Goal: Find specific page/section: Find specific page/section

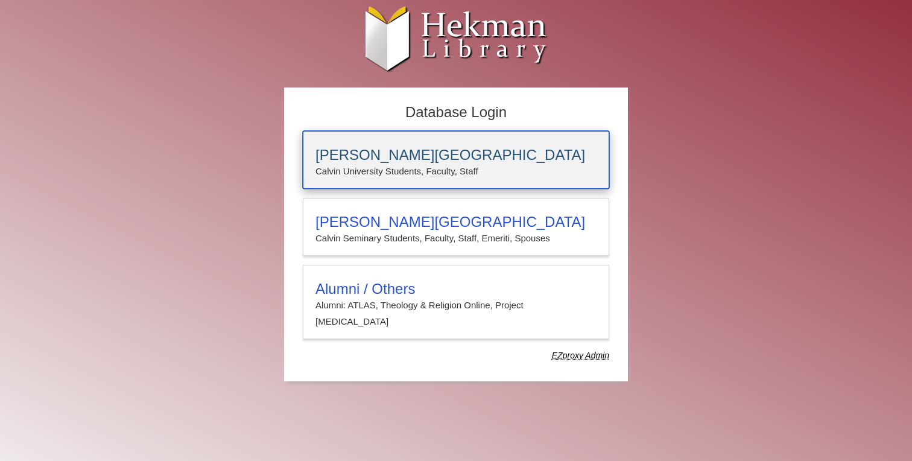
click at [364, 167] on p "Calvin University Students, Faculty, Staff" at bounding box center [456, 172] width 281 height 16
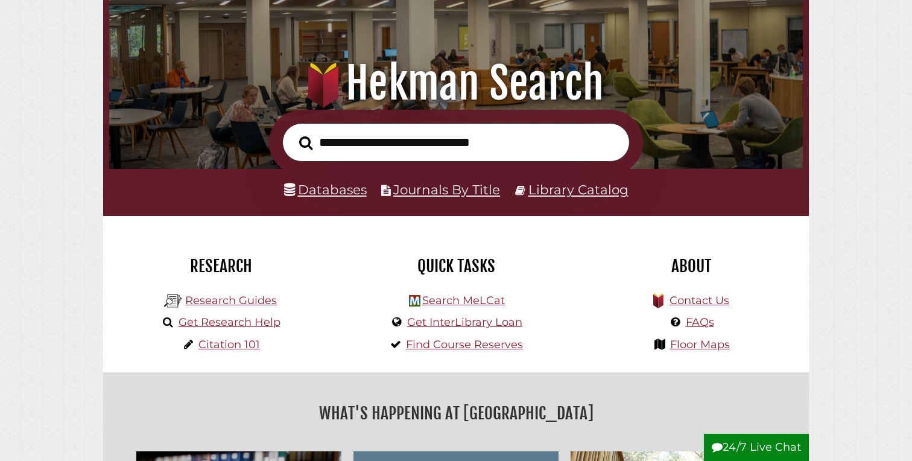
scroll to position [101, 0]
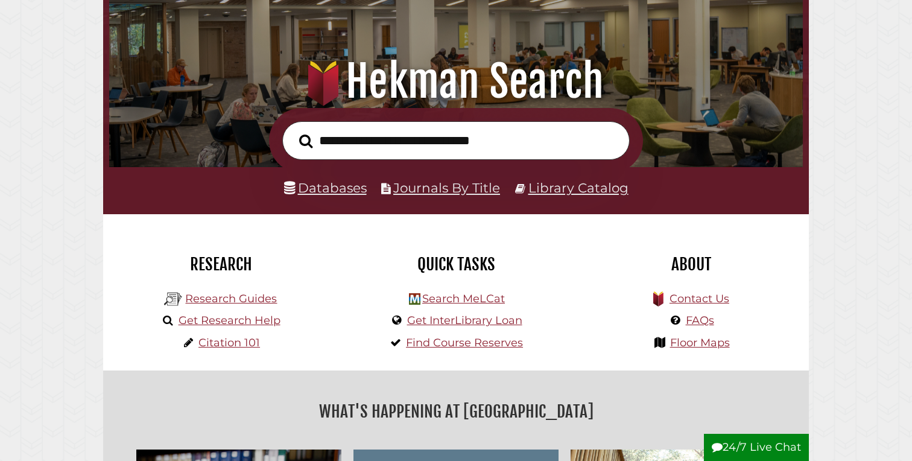
click at [341, 196] on li "Databases" at bounding box center [325, 188] width 83 height 23
click at [338, 188] on link "Databases" at bounding box center [325, 188] width 83 height 16
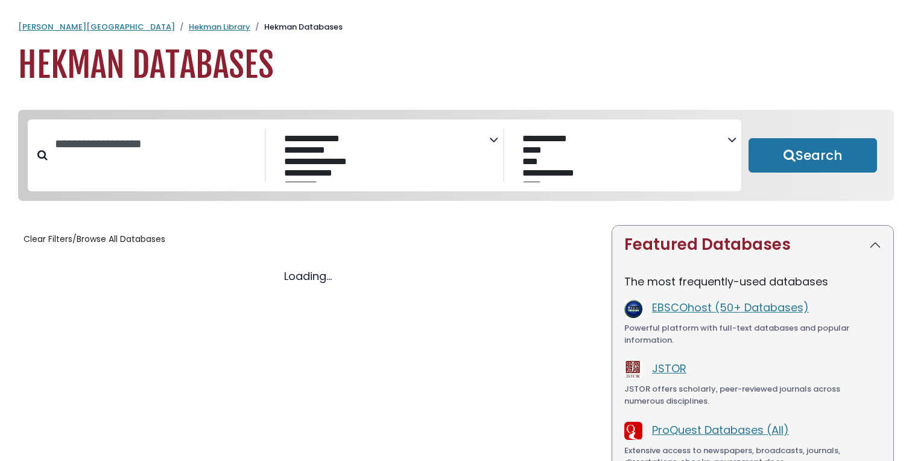
select select "Database Subject Filter"
select select "Database Vendors Filter"
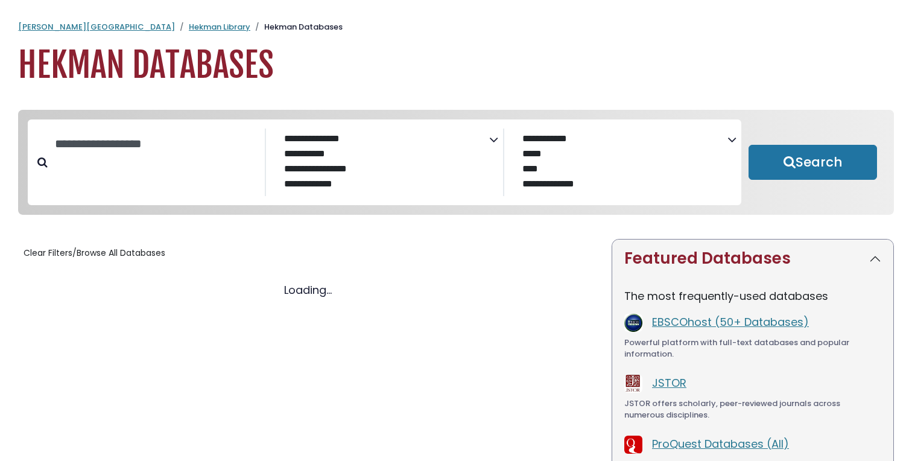
select select "Database Subject Filter"
select select "Database Vendors Filter"
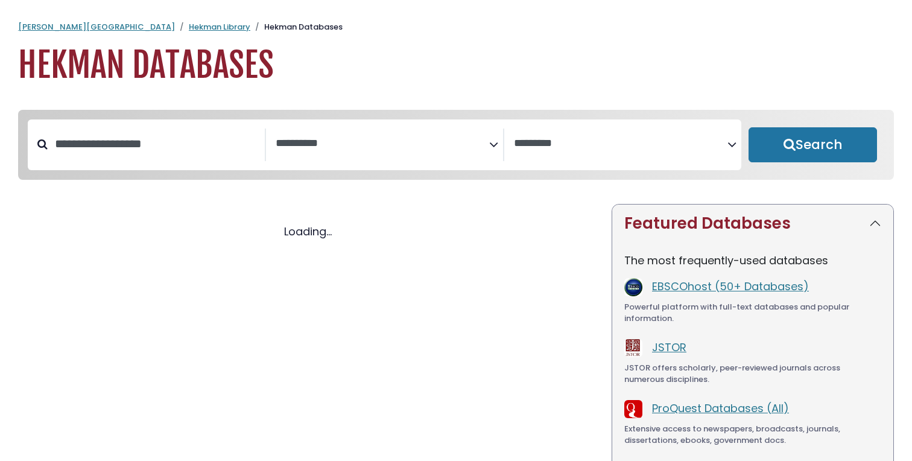
select select "Database Subject Filter"
select select "Database Vendors Filter"
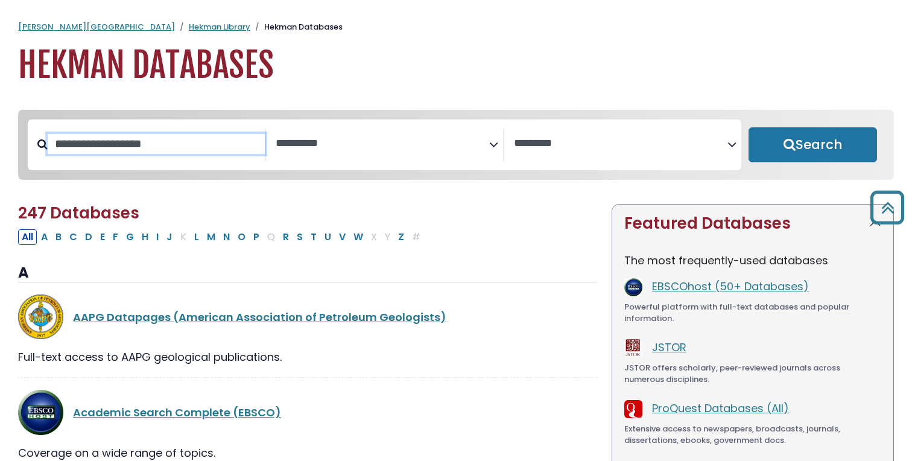
click at [173, 144] on input "Search database by title or keyword" at bounding box center [156, 144] width 217 height 20
type input "***"
click at [749, 127] on button "Search" at bounding box center [813, 144] width 129 height 35
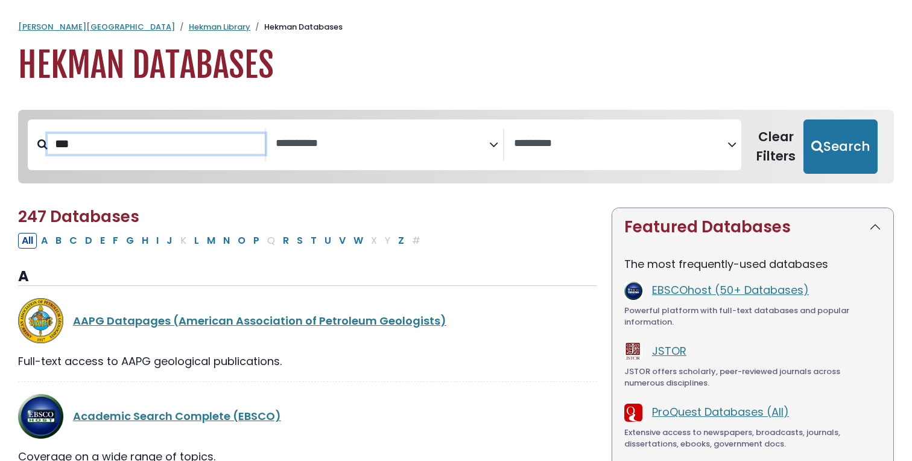
select select "Database Subject Filter"
select select "Database Vendors Filter"
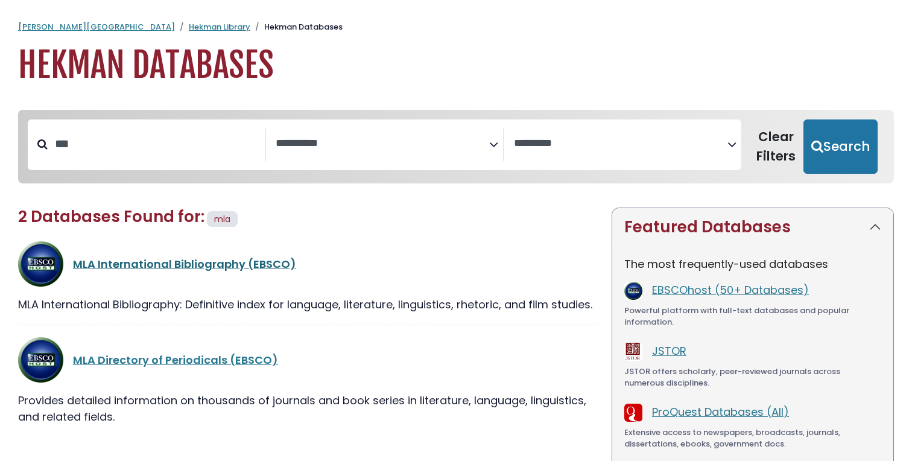
click at [104, 265] on link "MLA International Bibliography (EBSCO)" at bounding box center [184, 263] width 223 height 15
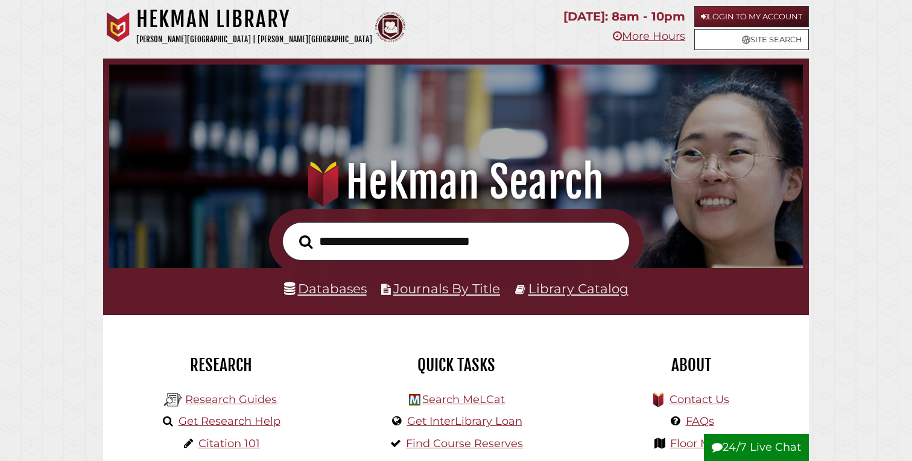
scroll to position [229, 688]
click at [341, 298] on li "Databases" at bounding box center [325, 289] width 83 height 23
click at [337, 287] on link "Databases" at bounding box center [325, 289] width 83 height 16
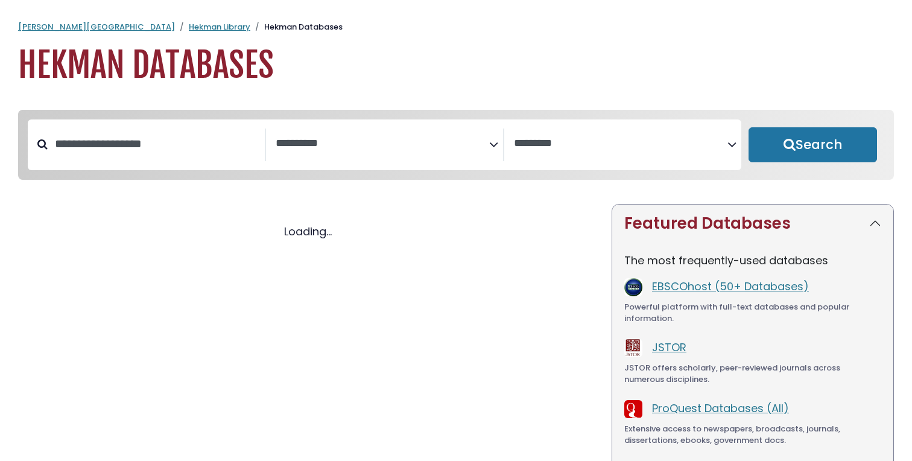
select select "Database Subject Filter"
select select "Database Vendors Filter"
select select "Database Subject Filter"
select select "Database Vendors Filter"
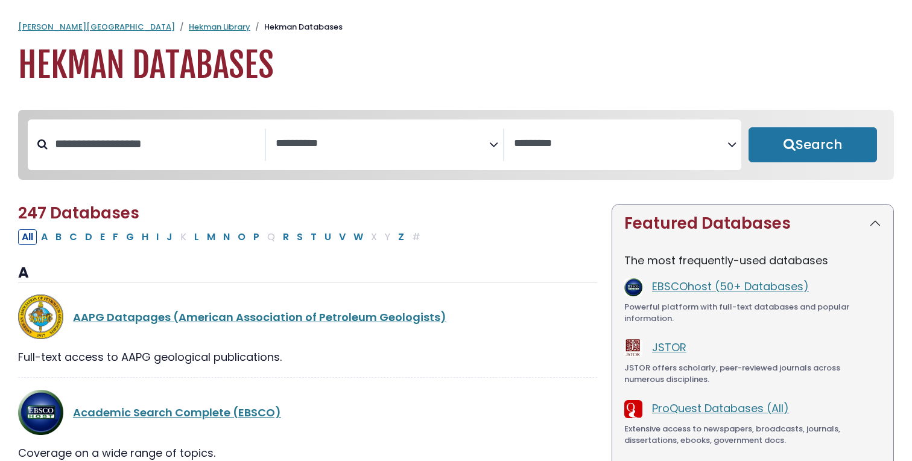
click at [211, 167] on div "**********" at bounding box center [385, 144] width 714 height 51
click at [185, 151] on input "Search database by title or keyword" at bounding box center [156, 144] width 217 height 20
type input "***"
click at [749, 127] on button "Search" at bounding box center [813, 144] width 129 height 35
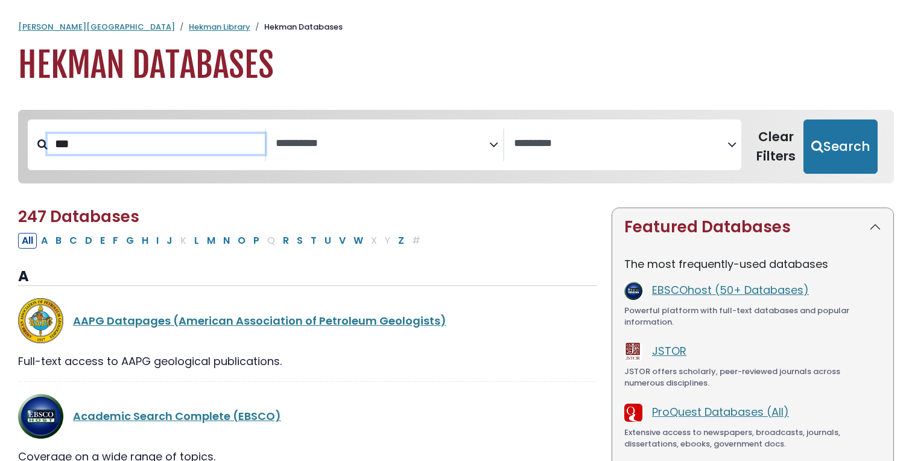
select select "Database Subject Filter"
select select "Database Vendors Filter"
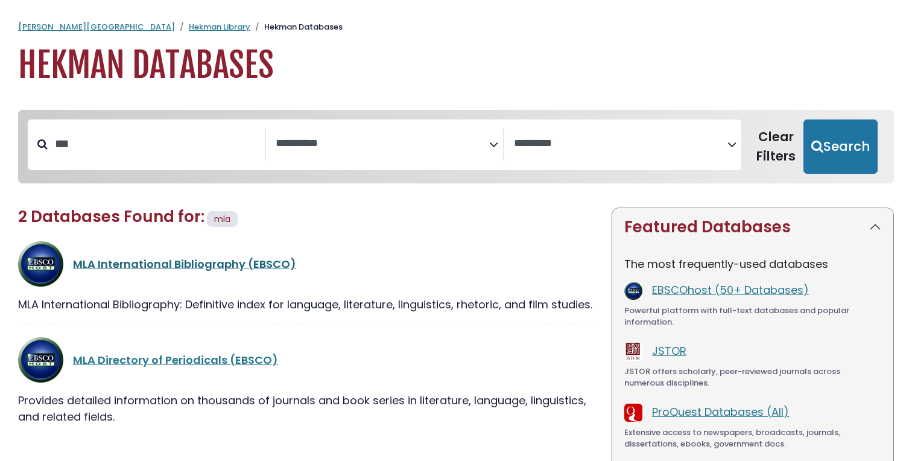
click at [120, 271] on link "MLA International Bibliography (EBSCO)" at bounding box center [184, 263] width 223 height 15
